Goal: Information Seeking & Learning: Check status

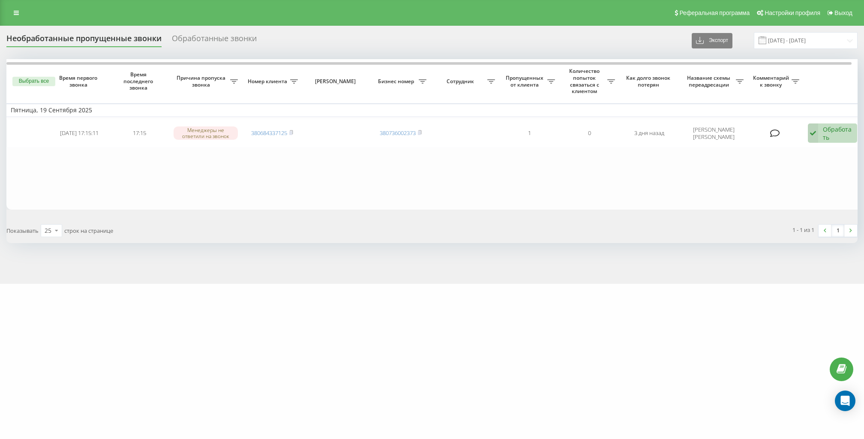
click at [177, 35] on div "Обработанные звонки" at bounding box center [214, 40] width 85 height 13
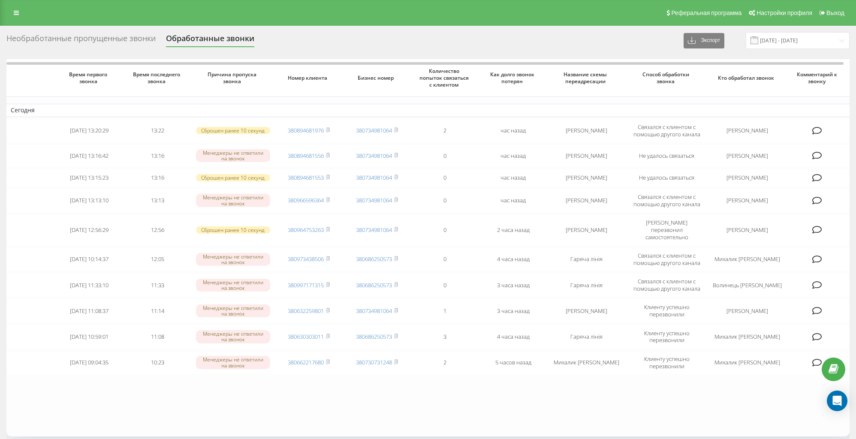
click at [139, 36] on div "Необработанные пропущенные звонки" at bounding box center [80, 40] width 149 height 13
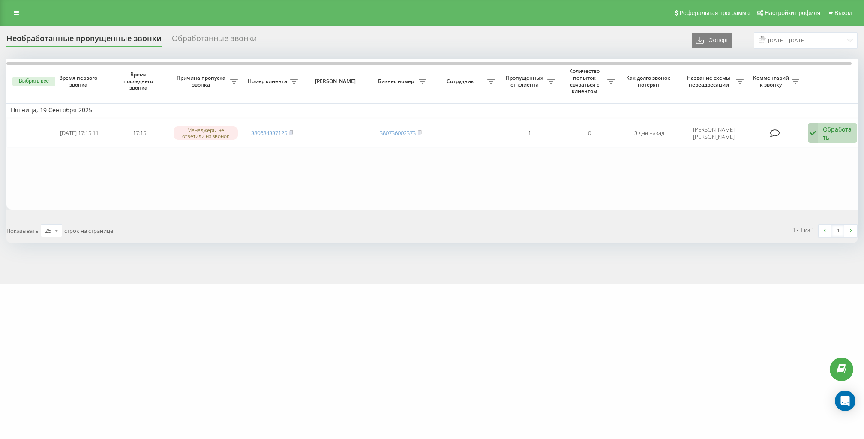
click at [13, 12] on link at bounding box center [16, 13] width 15 height 12
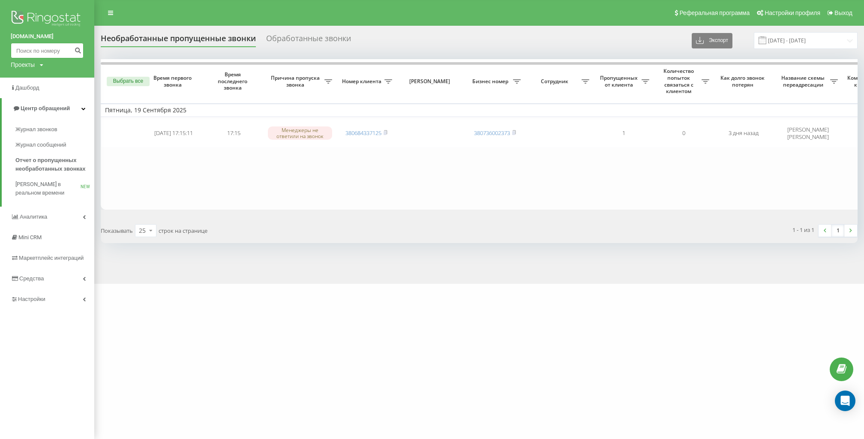
click at [54, 55] on input at bounding box center [47, 50] width 73 height 15
paste input "[PHONE_NUMBER]"
type input "[PHONE_NUMBER]"
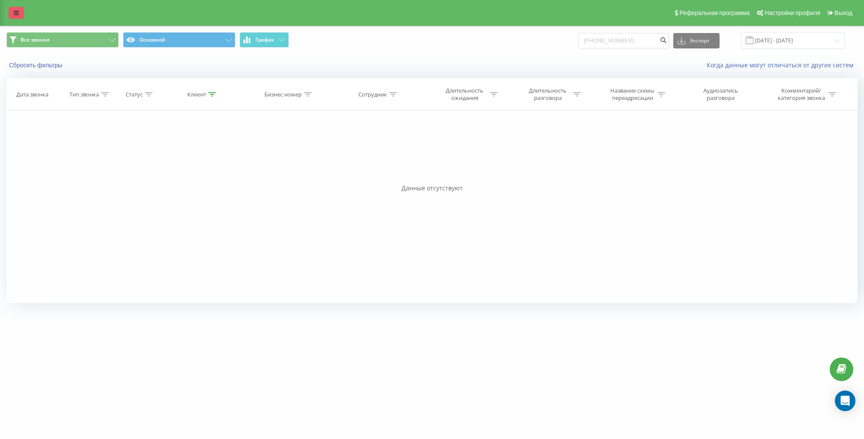
click at [16, 7] on link at bounding box center [16, 13] width 15 height 12
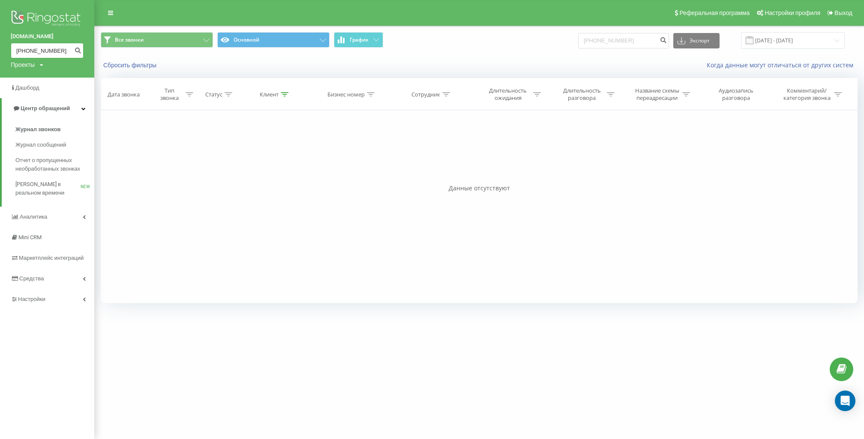
drag, startPoint x: 24, startPoint y: 49, endPoint x: 30, endPoint y: 56, distance: 9.7
click at [24, 49] on input "+380950852037" at bounding box center [47, 50] width 73 height 15
type input "0950852037"
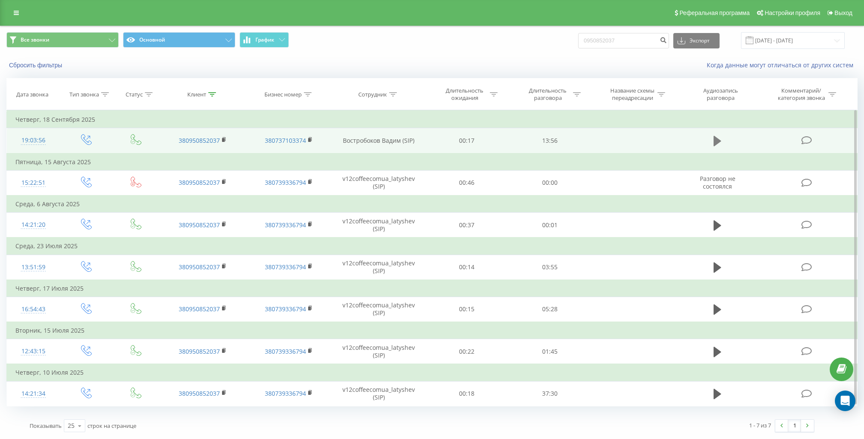
click at [718, 142] on icon at bounding box center [718, 141] width 8 height 12
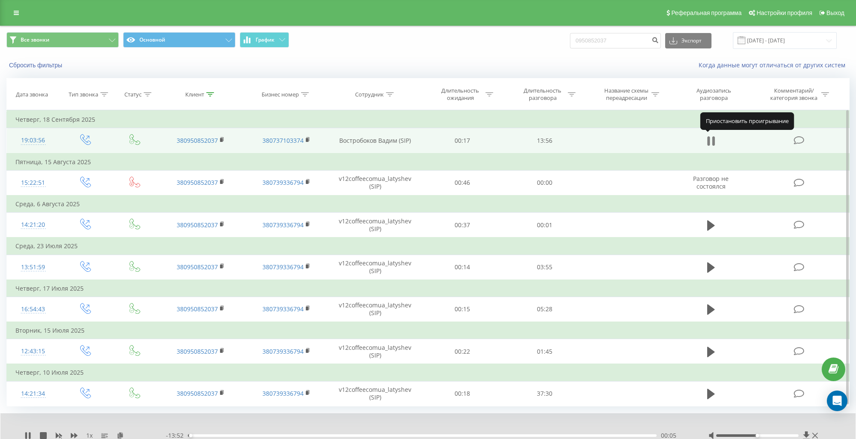
click at [709, 140] on icon at bounding box center [711, 141] width 8 height 12
click at [30, 433] on icon at bounding box center [27, 435] width 5 height 7
click at [208, 434] on div "00:07" at bounding box center [422, 435] width 469 height 3
click at [287, 434] on div "02:58" at bounding box center [422, 435] width 469 height 3
click at [373, 434] on div "00:00" at bounding box center [422, 435] width 469 height 3
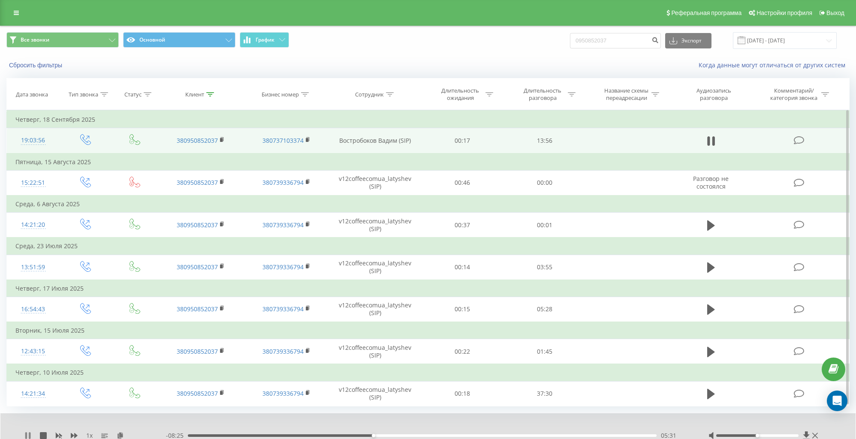
click at [28, 432] on icon at bounding box center [27, 435] width 7 height 7
click at [30, 433] on icon at bounding box center [27, 435] width 7 height 7
click at [427, 435] on div "05:33" at bounding box center [422, 435] width 469 height 3
click at [515, 434] on div "07:07" at bounding box center [422, 435] width 469 height 3
click at [593, 435] on div "09:47" at bounding box center [422, 435] width 469 height 3
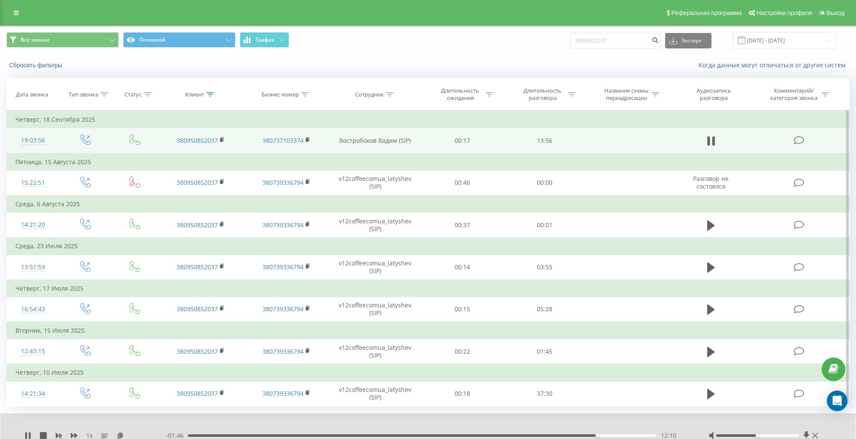
click at [619, 434] on div "12:10" at bounding box center [422, 435] width 469 height 3
click at [12, 14] on link at bounding box center [16, 13] width 15 height 12
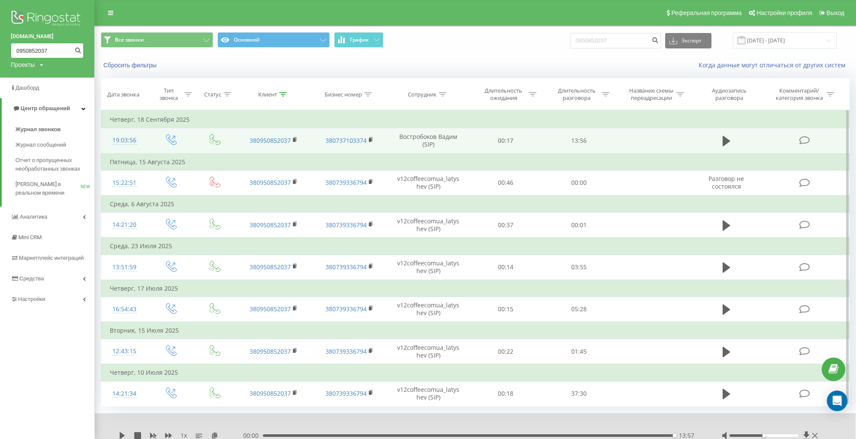
drag, startPoint x: 38, startPoint y: 51, endPoint x: 51, endPoint y: 52, distance: 12.9
click at [51, 52] on input "0950852037" at bounding box center [47, 50] width 73 height 15
drag, startPoint x: 54, startPoint y: 51, endPoint x: 5, endPoint y: 48, distance: 49.0
click at [7, 49] on div "v12coffee.com.ua 0950852037 Проекты fastkava.ua v12coffee.com.ua zernova.in.ua" at bounding box center [47, 39] width 94 height 78
paste input "+380639969208"
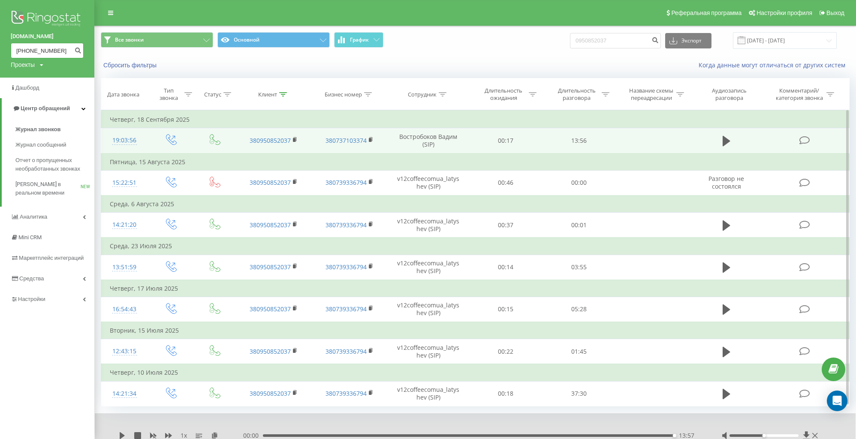
click at [25, 50] on input "+380639969208" at bounding box center [47, 50] width 73 height 15
type input "0639969208"
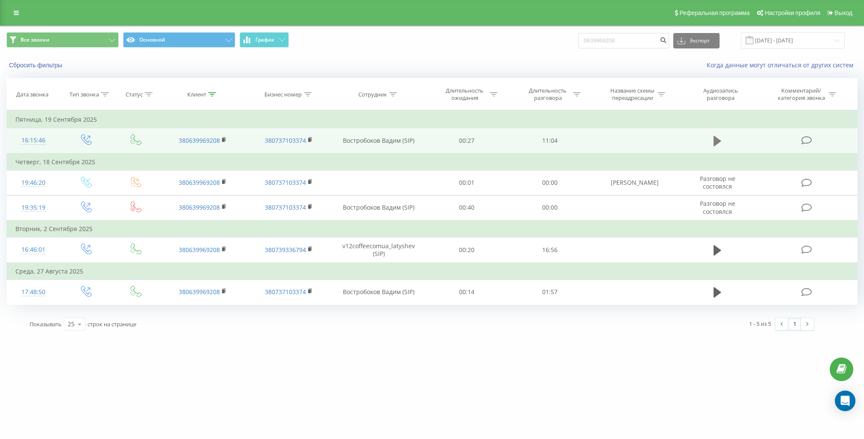
click at [718, 141] on icon at bounding box center [718, 141] width 8 height 10
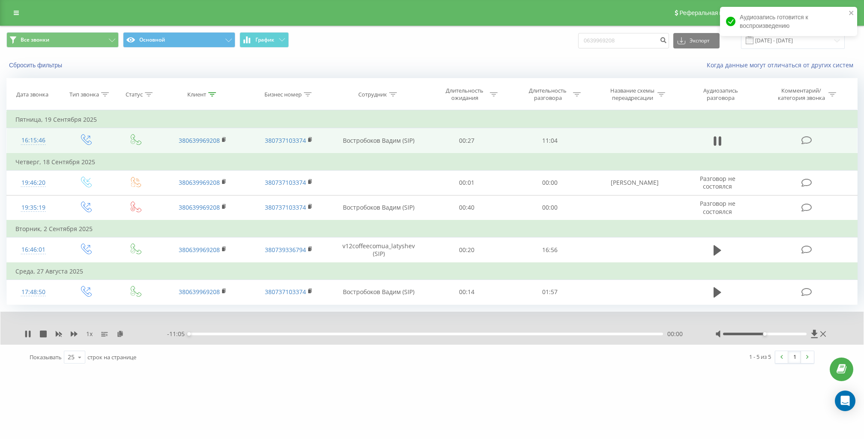
click at [606, 334] on div "00:00" at bounding box center [426, 334] width 474 height 3
click at [31, 331] on div "1 x" at bounding box center [95, 334] width 143 height 9
click at [29, 334] on icon at bounding box center [30, 334] width 2 height 7
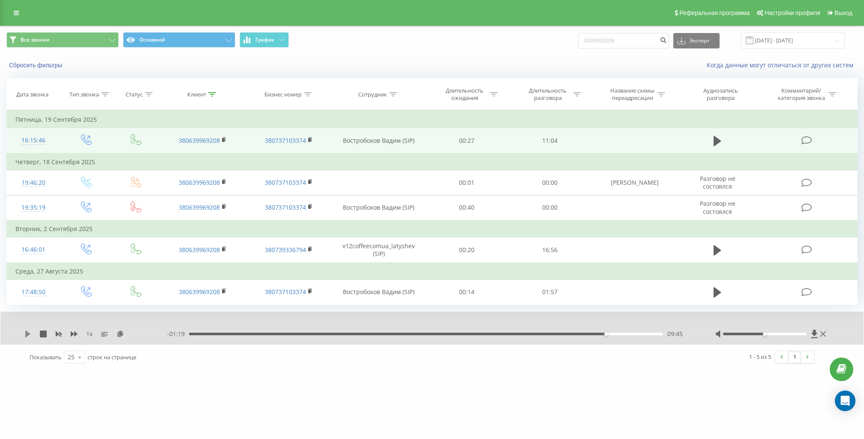
click at [27, 334] on icon at bounding box center [27, 334] width 5 height 7
click at [626, 333] on div "09:46" at bounding box center [426, 334] width 474 height 3
click at [30, 331] on icon at bounding box center [30, 334] width 2 height 7
